Goal: Task Accomplishment & Management: Use online tool/utility

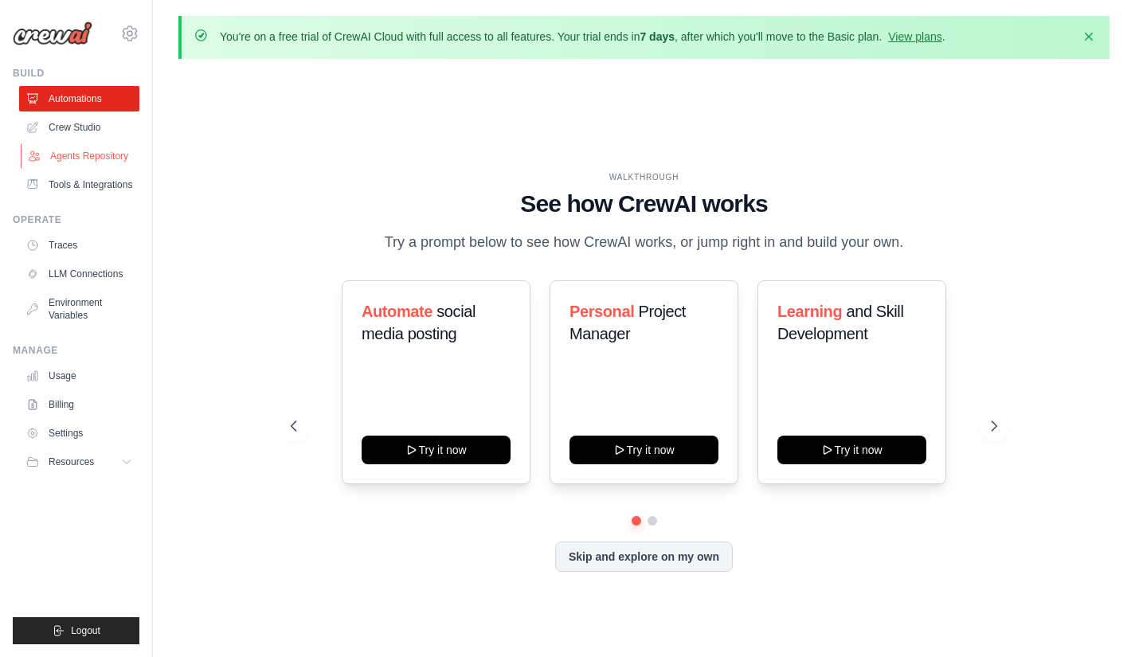
click at [103, 158] on link "Agents Repository" at bounding box center [81, 155] width 120 height 25
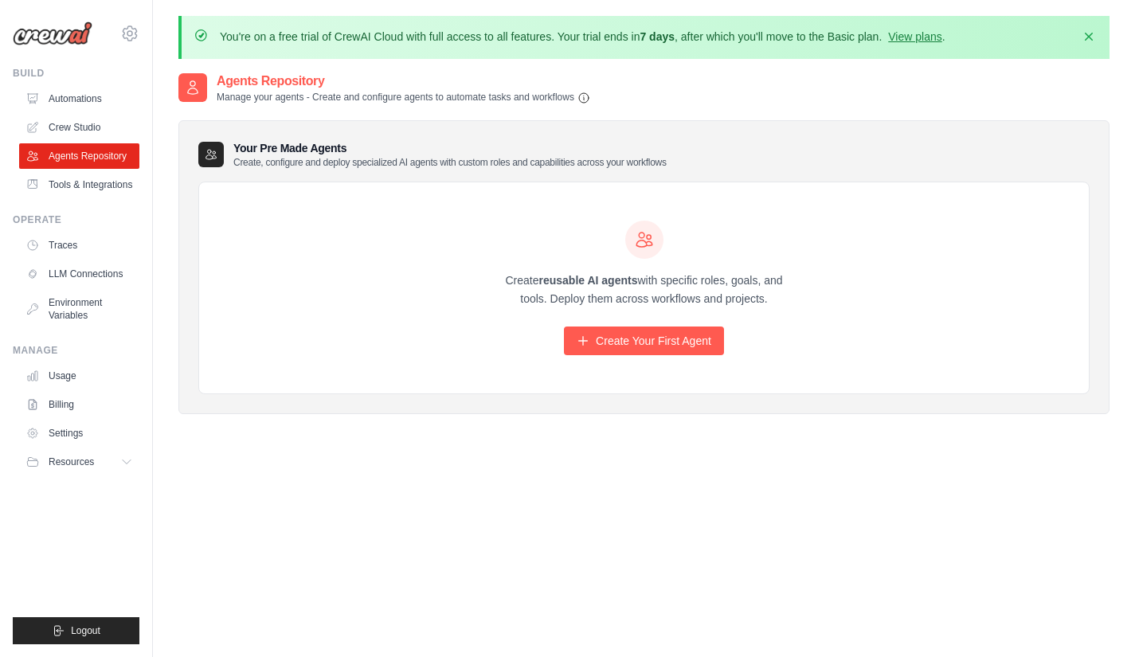
click at [374, 147] on h3 "Your Pre Made Agents Create, configure and deploy specialized AI agents with cu…" at bounding box center [449, 154] width 433 height 29
click at [632, 340] on link "Create Your First Agent" at bounding box center [644, 341] width 160 height 29
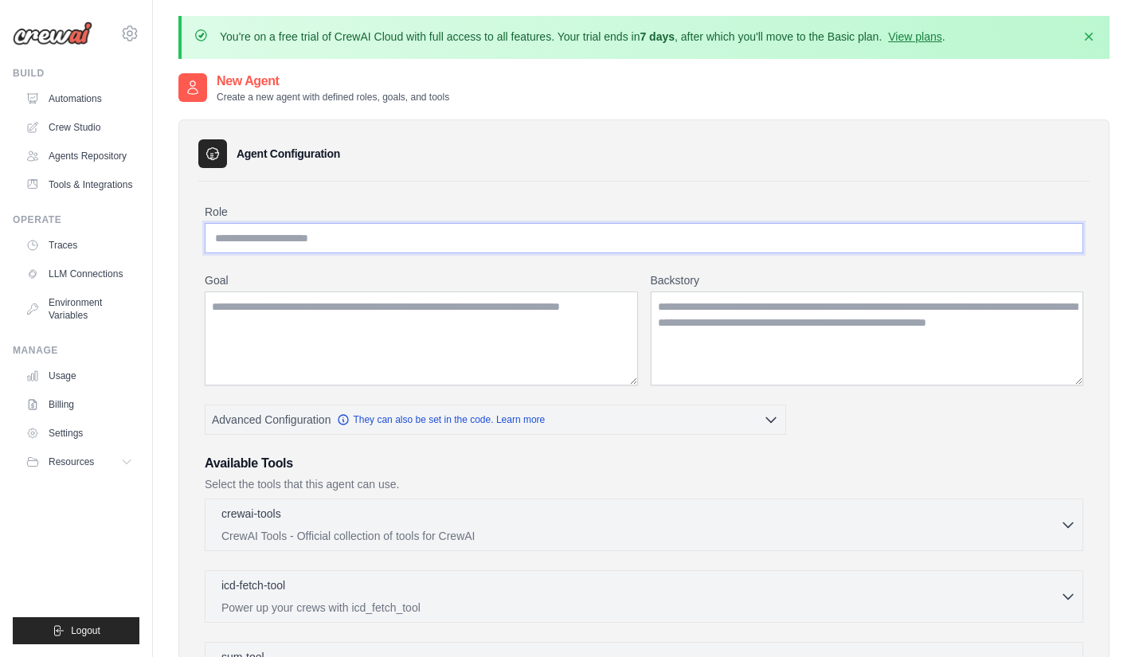
click at [299, 239] on input "Role" at bounding box center [644, 238] width 878 height 30
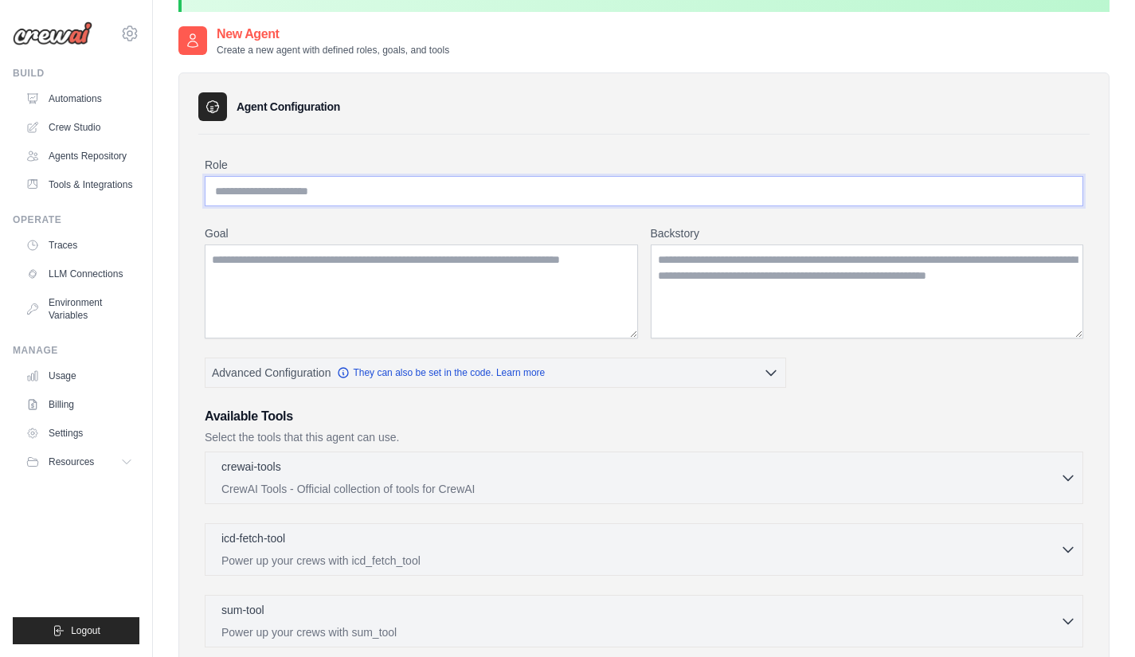
scroll to position [206, 0]
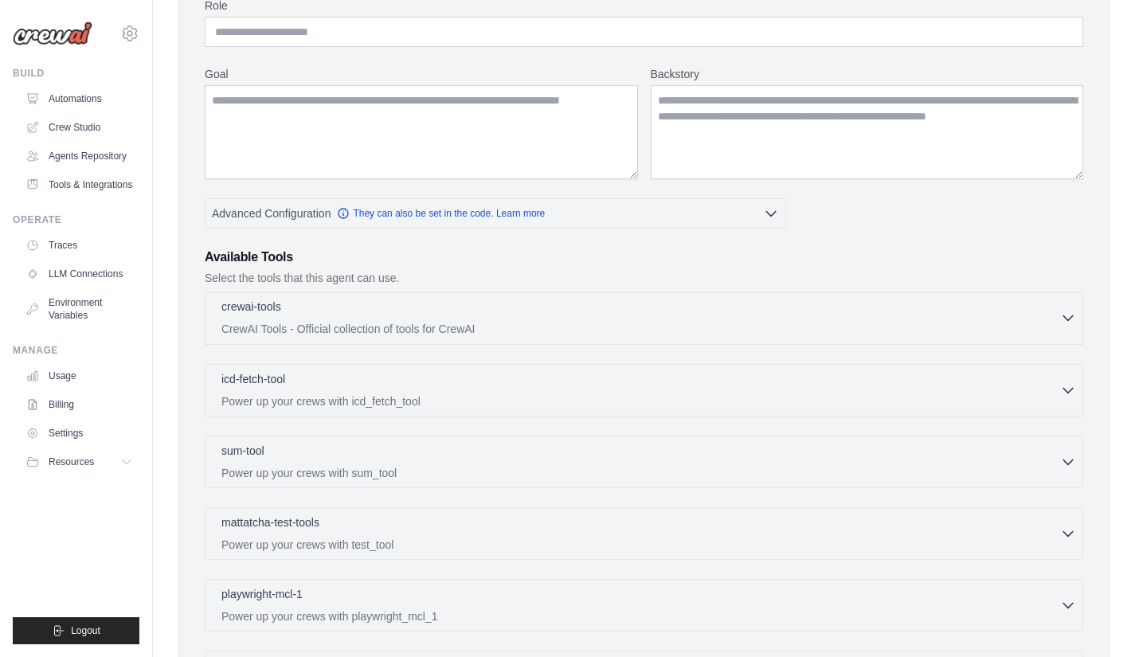
click at [423, 307] on div "crewai-tools 0 selected" at bounding box center [640, 308] width 839 height 19
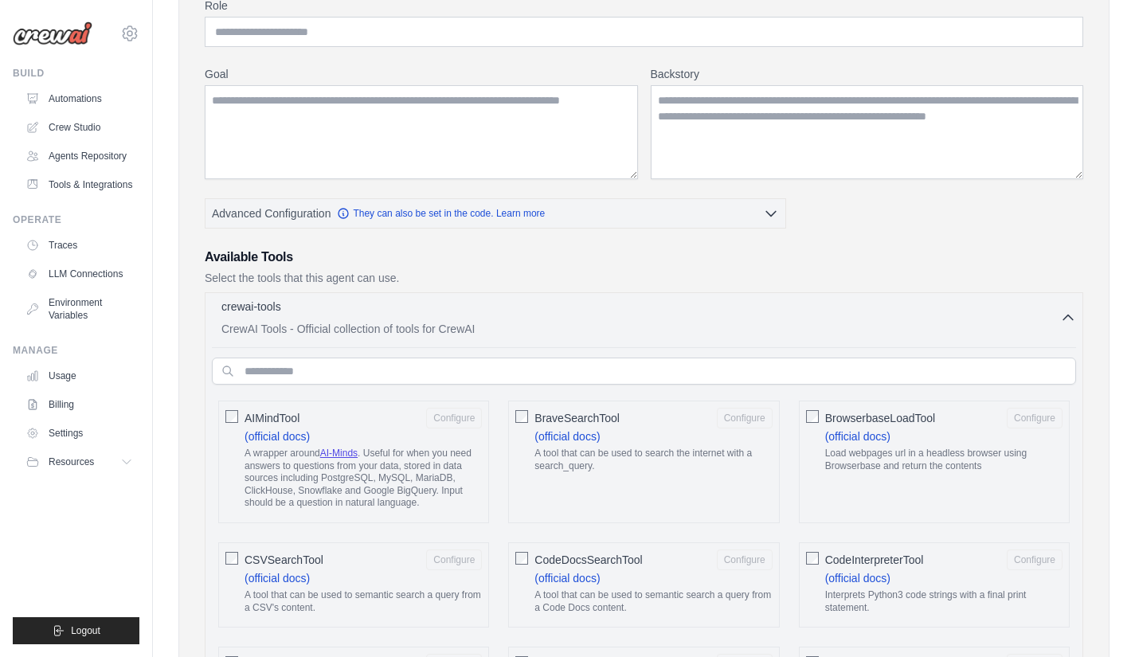
click at [409, 323] on p "CrewAI Tools - Official collection of tools for CrewAI" at bounding box center [640, 329] width 839 height 16
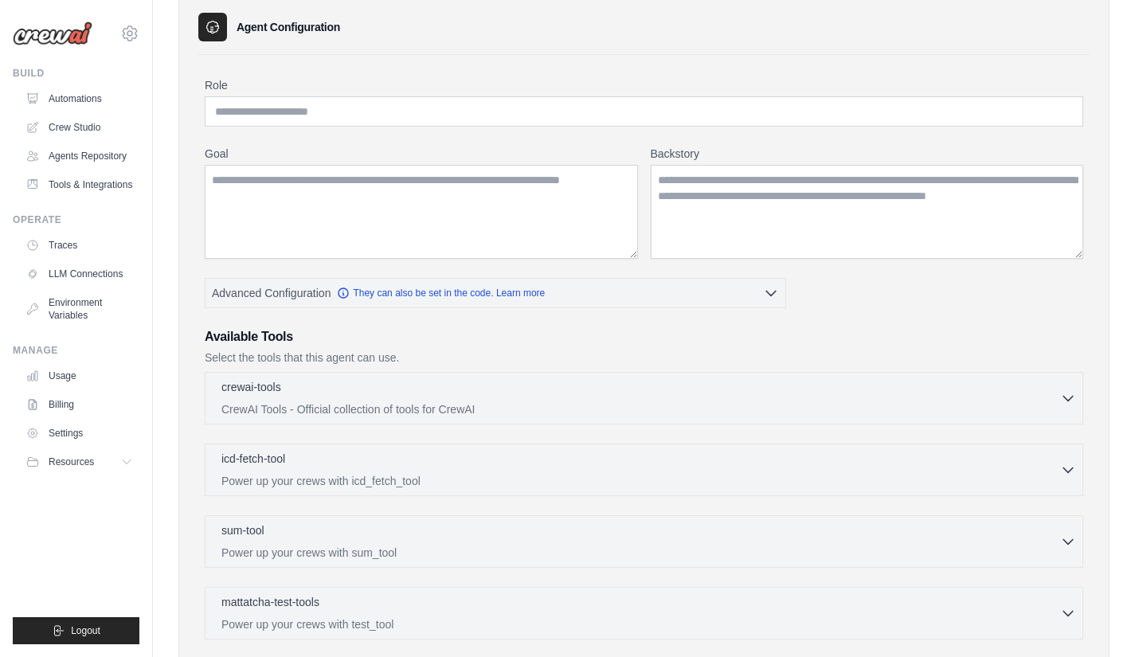
scroll to position [0, 0]
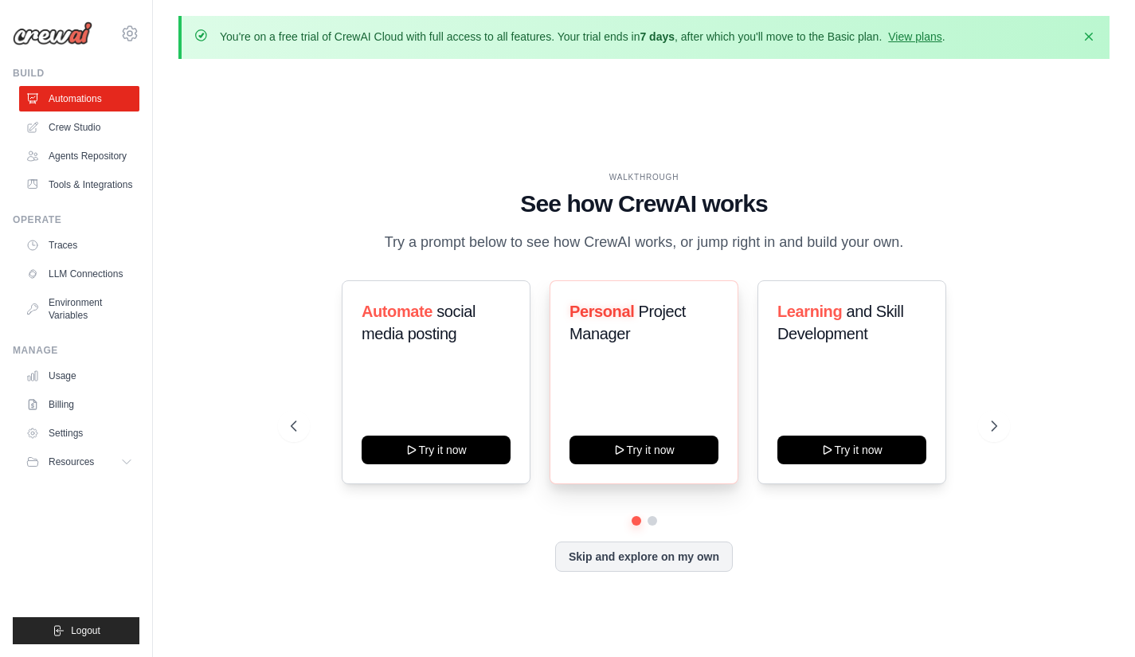
scroll to position [55, 0]
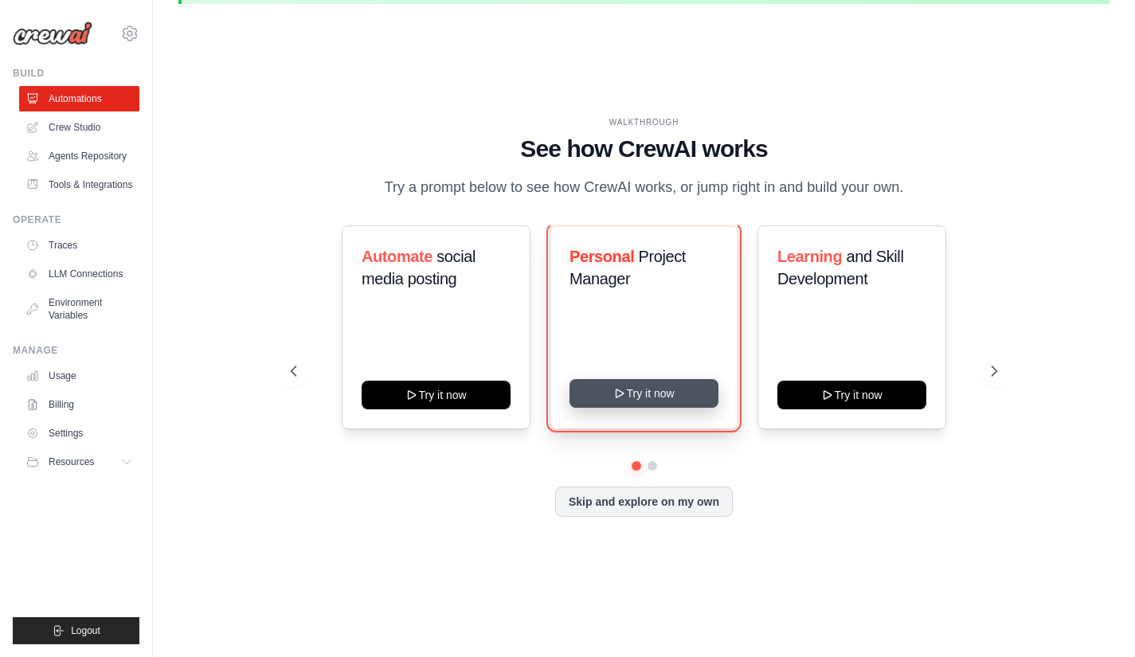
click at [661, 396] on button "Try it now" at bounding box center [643, 393] width 149 height 29
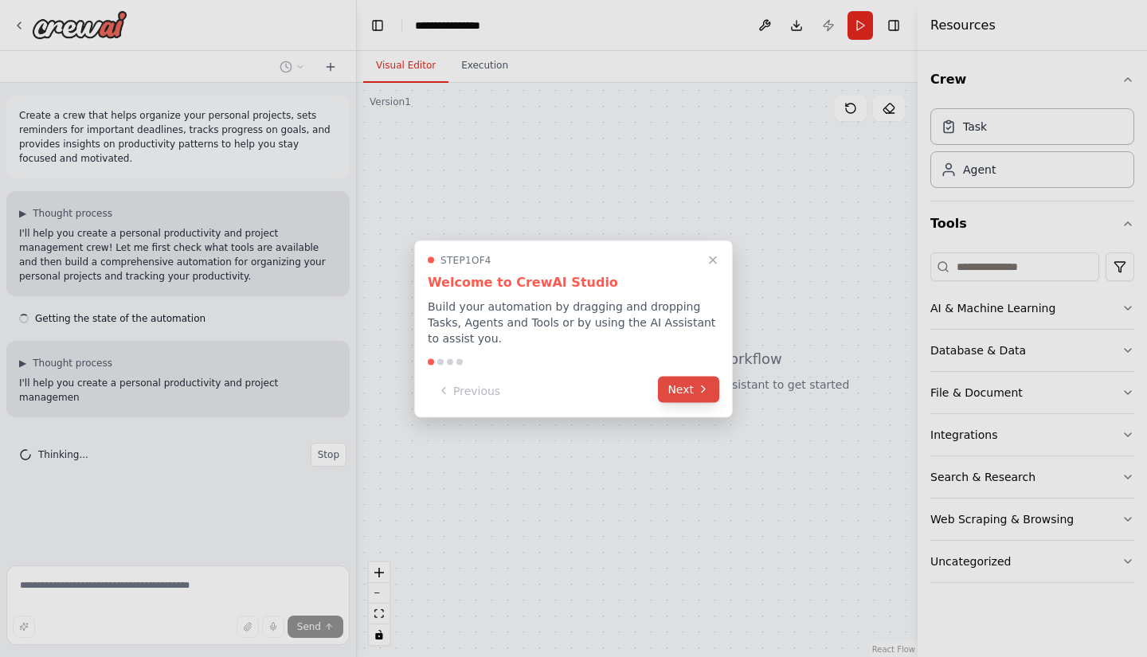
click at [695, 389] on button "Next" at bounding box center [688, 389] width 61 height 26
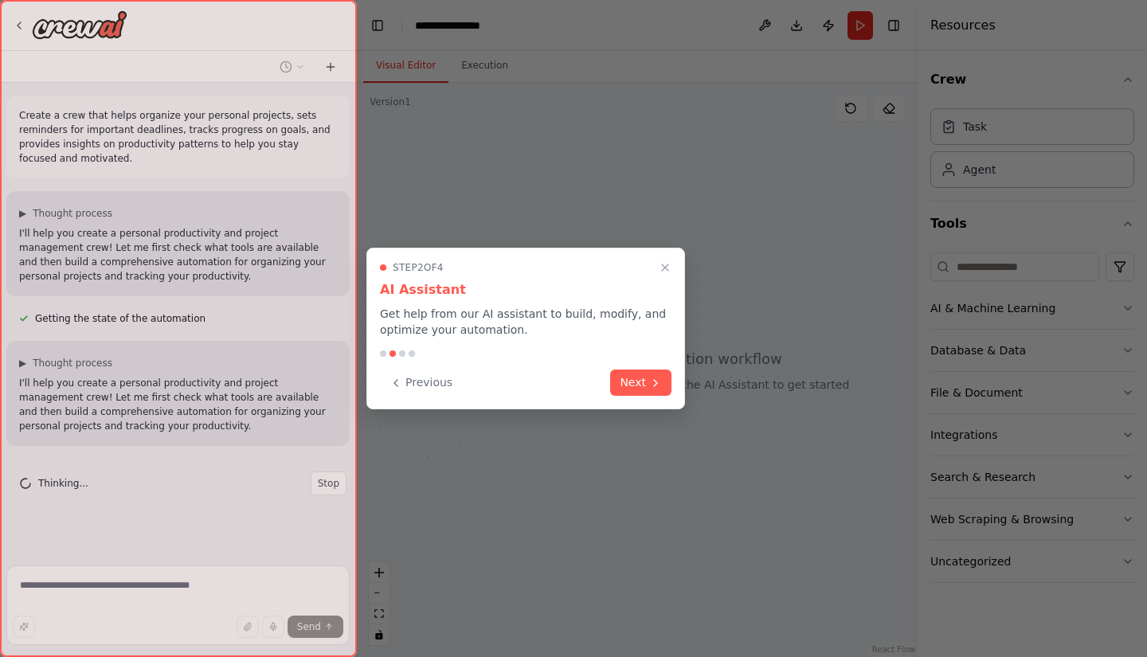
click at [677, 391] on div "Step 2 of 4 AI Assistant Get help from our AI assistant to build, modify, and o…" at bounding box center [525, 329] width 319 height 162
click at [675, 261] on button "Close walkthrough" at bounding box center [665, 267] width 21 height 21
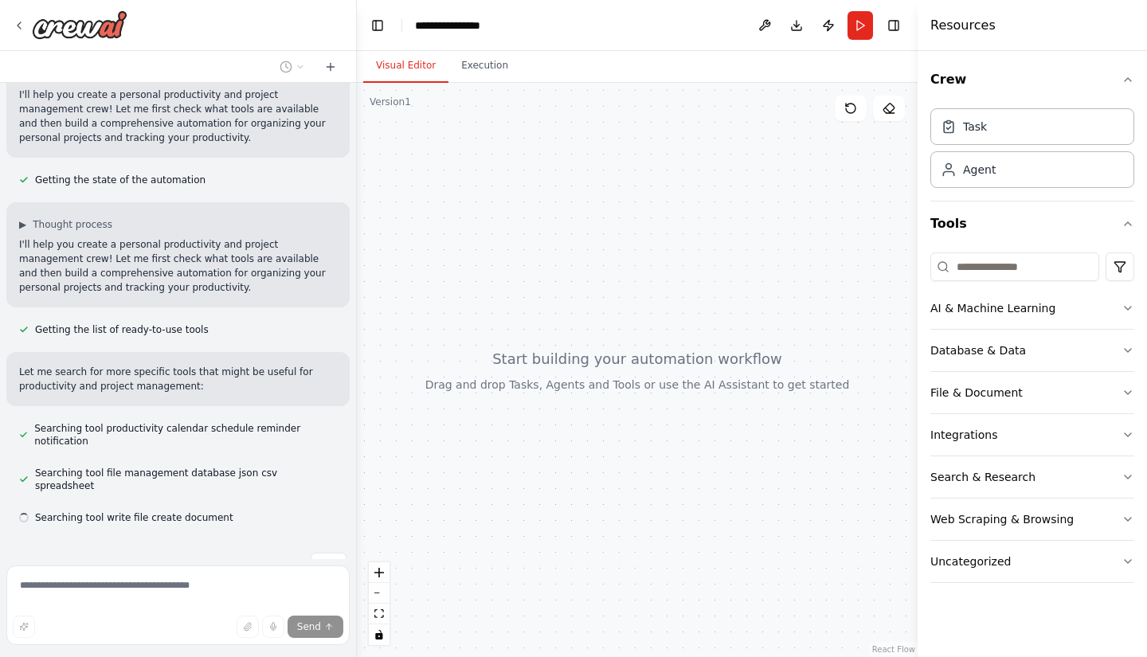
scroll to position [140, 0]
